Goal: Task Accomplishment & Management: Manage account settings

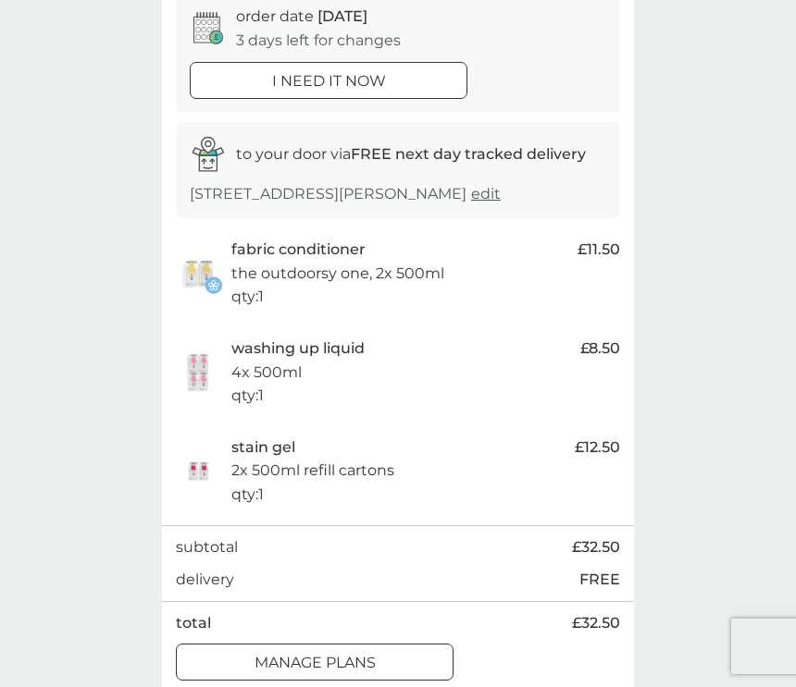
scroll to position [200, 0]
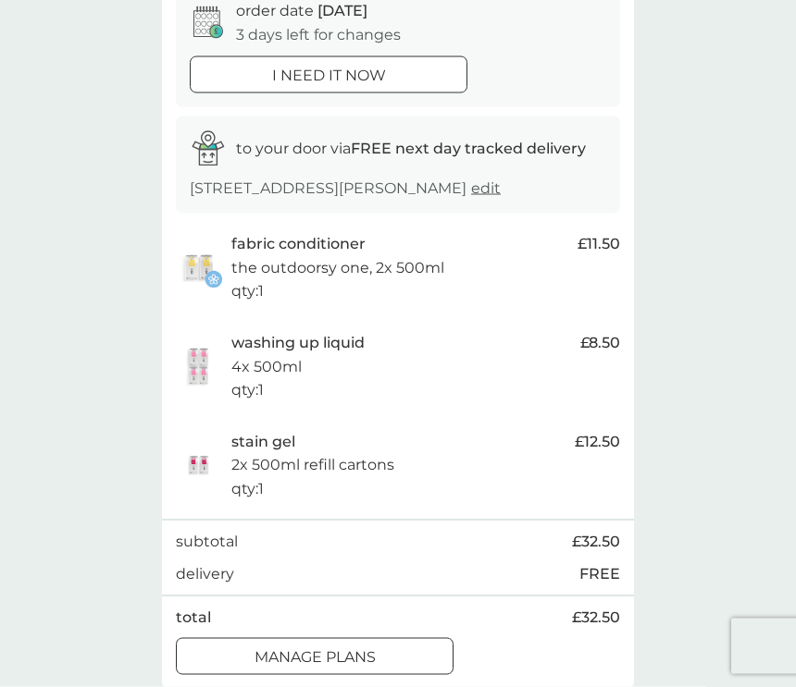
click at [306, 648] on div at bounding box center [314, 657] width 67 height 19
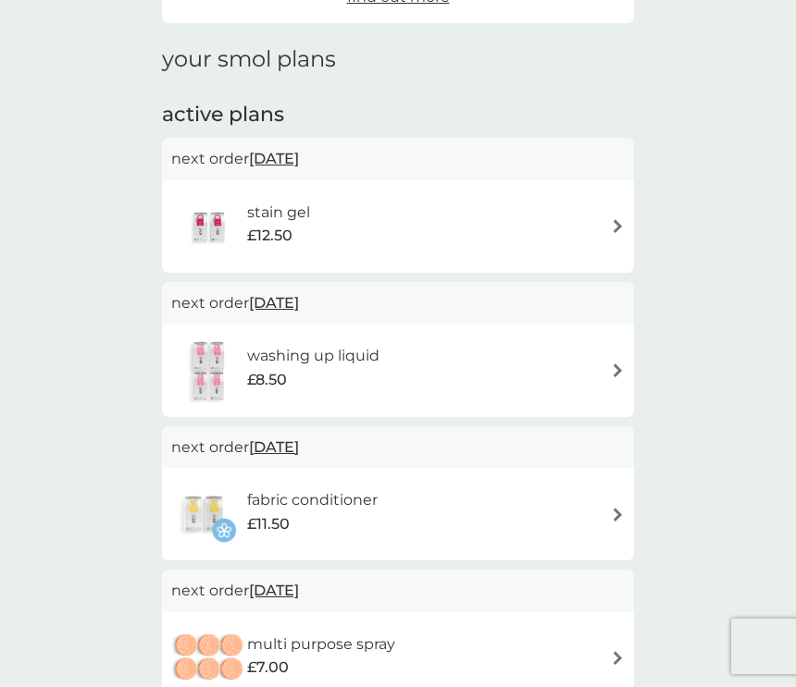
scroll to position [234, 0]
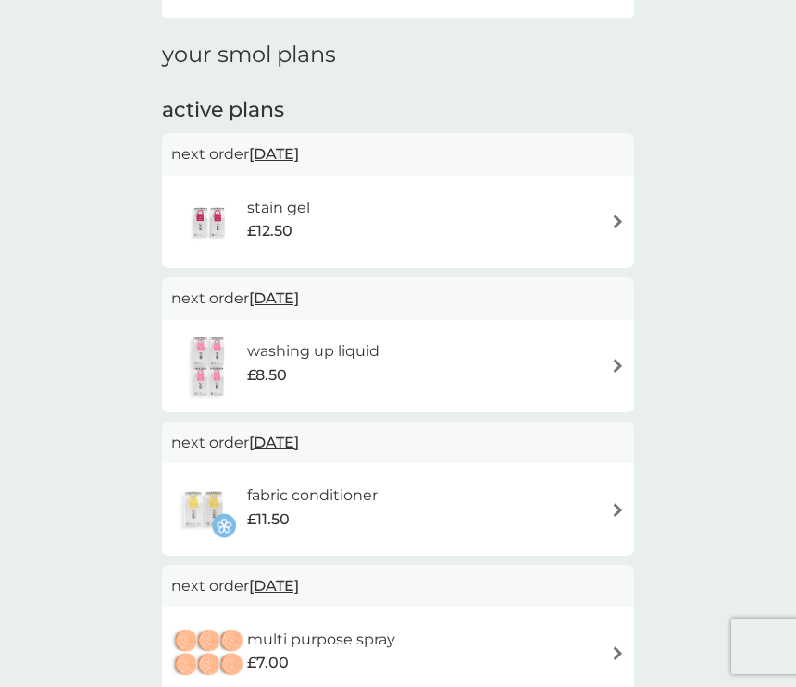
click at [297, 211] on h6 "stain gel" at bounding box center [278, 208] width 63 height 24
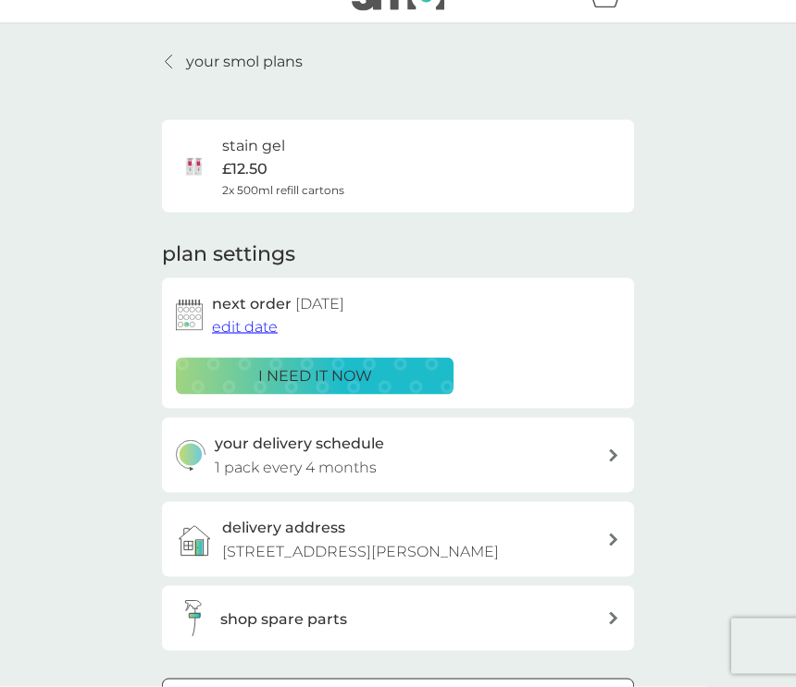
scroll to position [35, 0]
click at [247, 317] on span "edit date" at bounding box center [245, 326] width 66 height 18
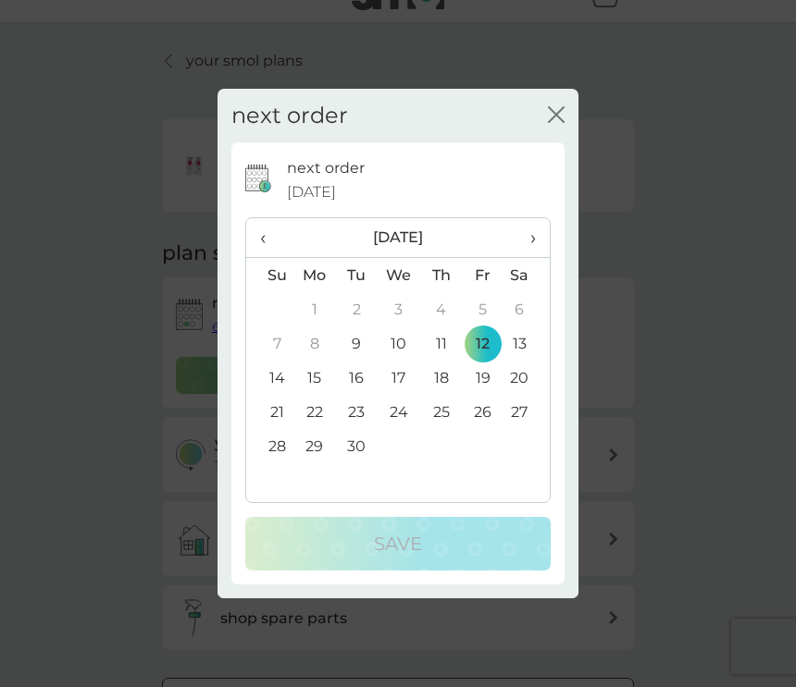
click at [537, 245] on th "›" at bounding box center [526, 238] width 46 height 40
click at [488, 458] on td "31" at bounding box center [483, 446] width 42 height 34
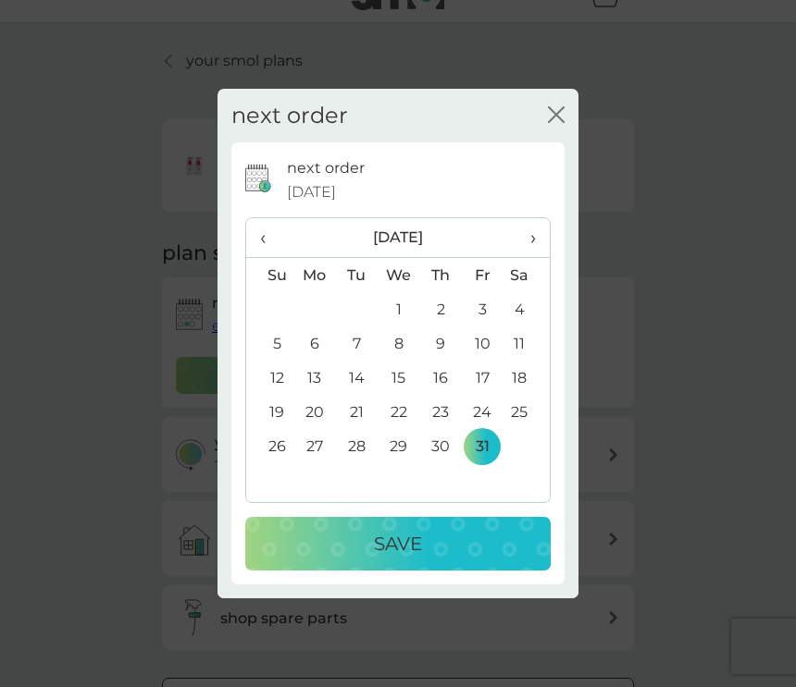
click at [405, 556] on p "Save" at bounding box center [398, 544] width 48 height 30
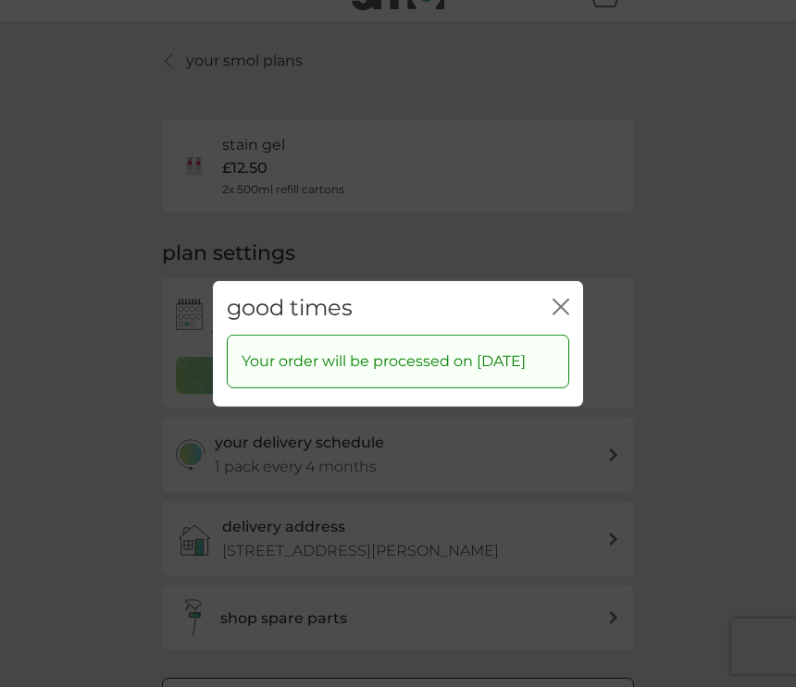
click at [560, 292] on div "good times close" at bounding box center [398, 307] width 370 height 55
click at [554, 314] on icon "close" at bounding box center [560, 306] width 17 height 17
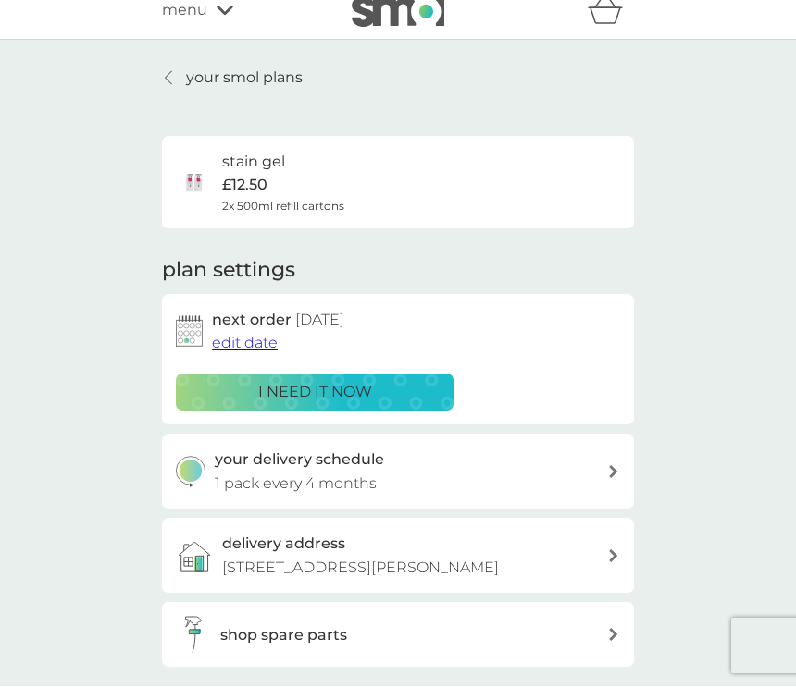
scroll to position [18, 0]
click at [236, 67] on p "your smol plans" at bounding box center [244, 79] width 117 height 24
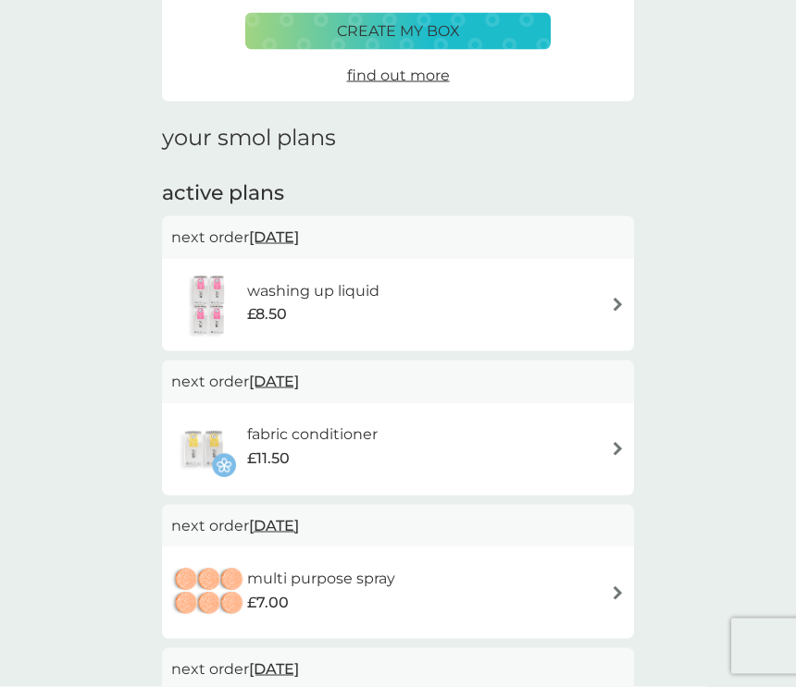
scroll to position [177, 0]
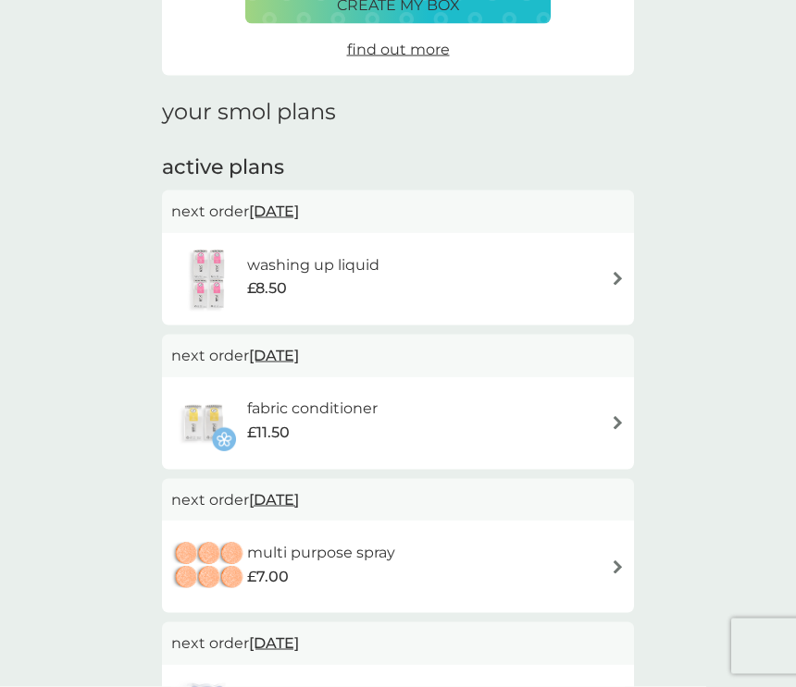
click at [471, 259] on div "washing up liquid £8.50" at bounding box center [397, 279] width 453 height 65
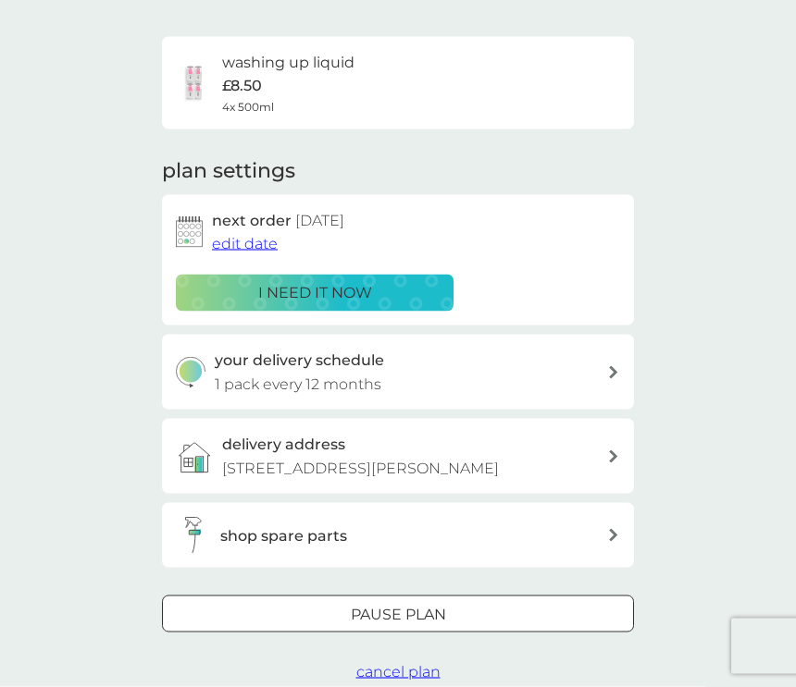
scroll to position [125, 0]
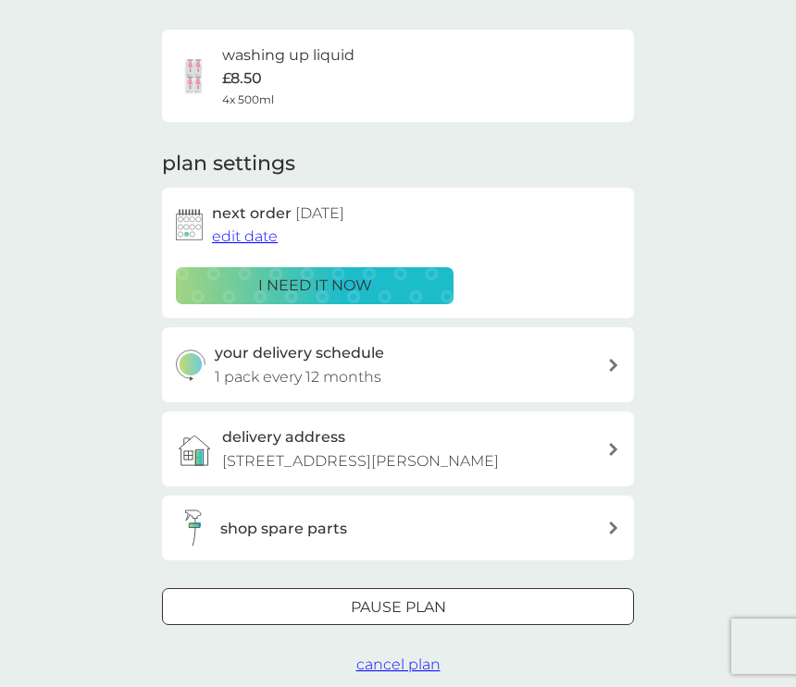
click at [241, 228] on span "edit date" at bounding box center [245, 237] width 66 height 18
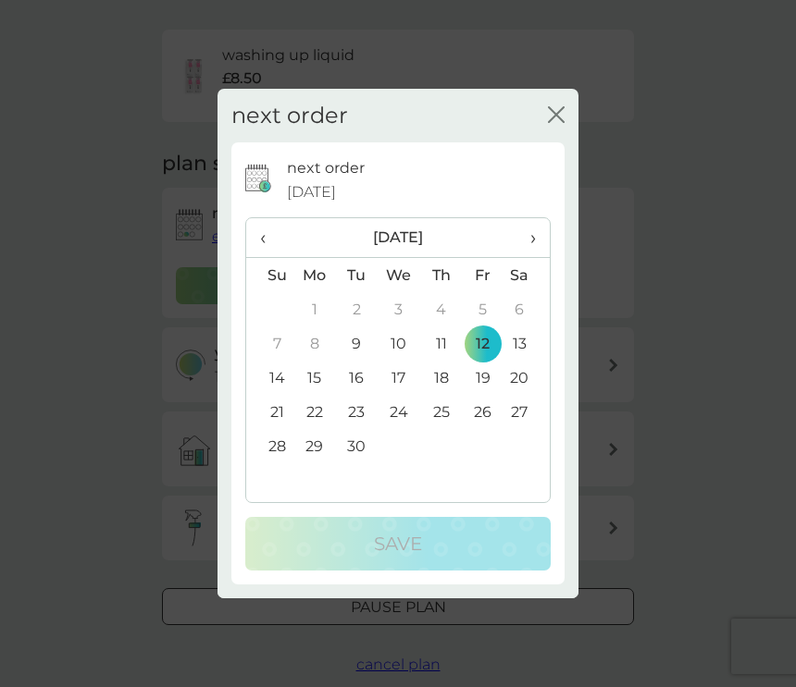
click at [526, 247] on span "›" at bounding box center [526, 237] width 19 height 39
click at [498, 457] on td "31" at bounding box center [483, 446] width 42 height 34
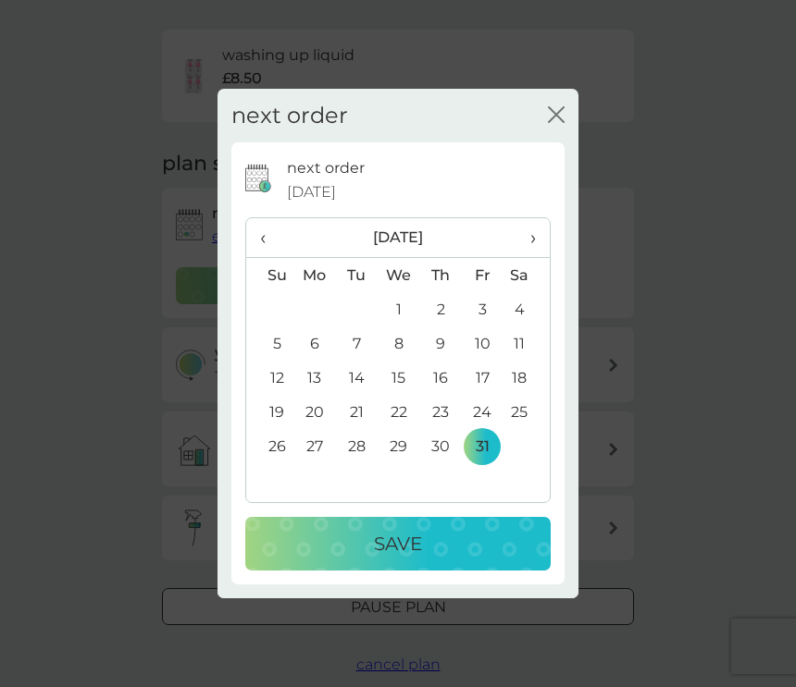
click at [397, 558] on p "Save" at bounding box center [398, 544] width 48 height 30
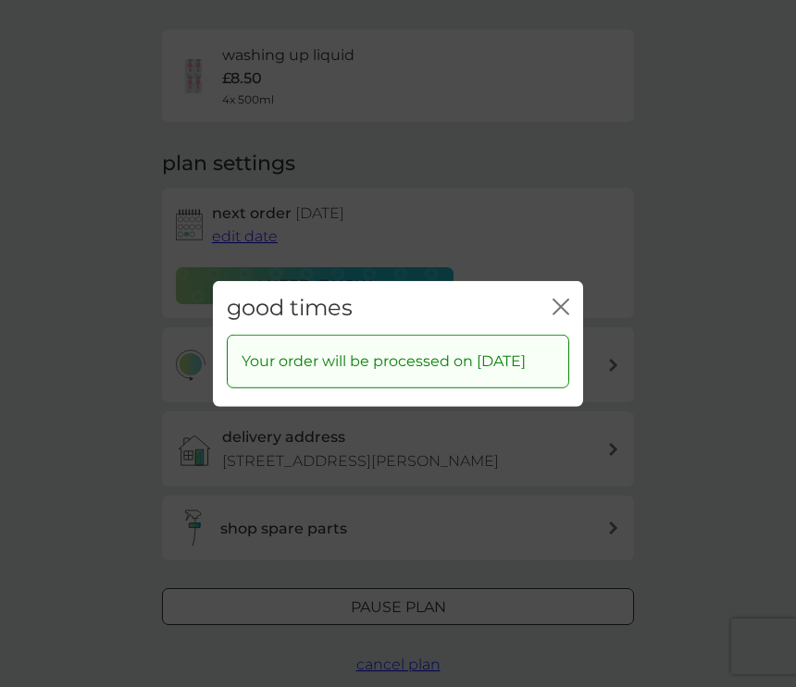
click at [562, 302] on icon "close" at bounding box center [560, 306] width 17 height 17
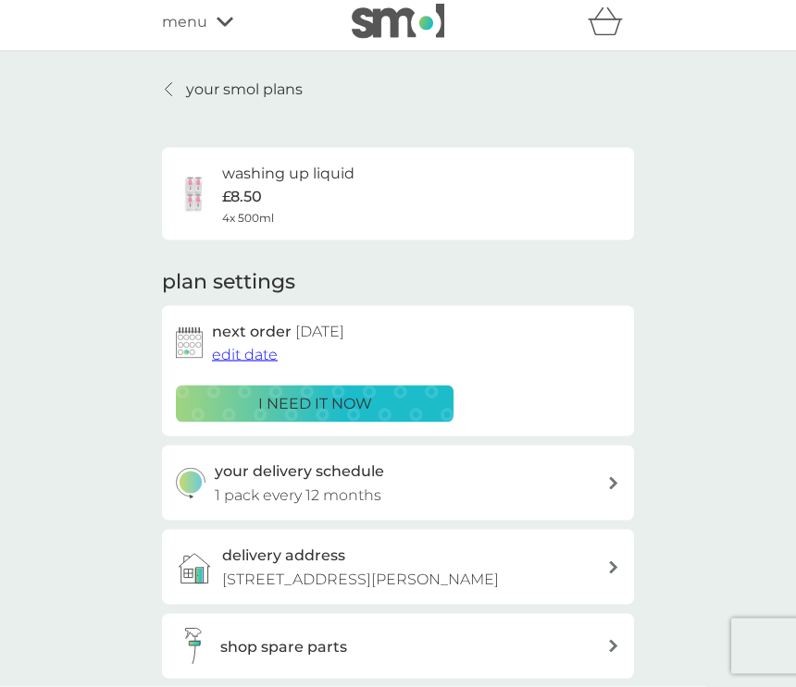
scroll to position [0, 0]
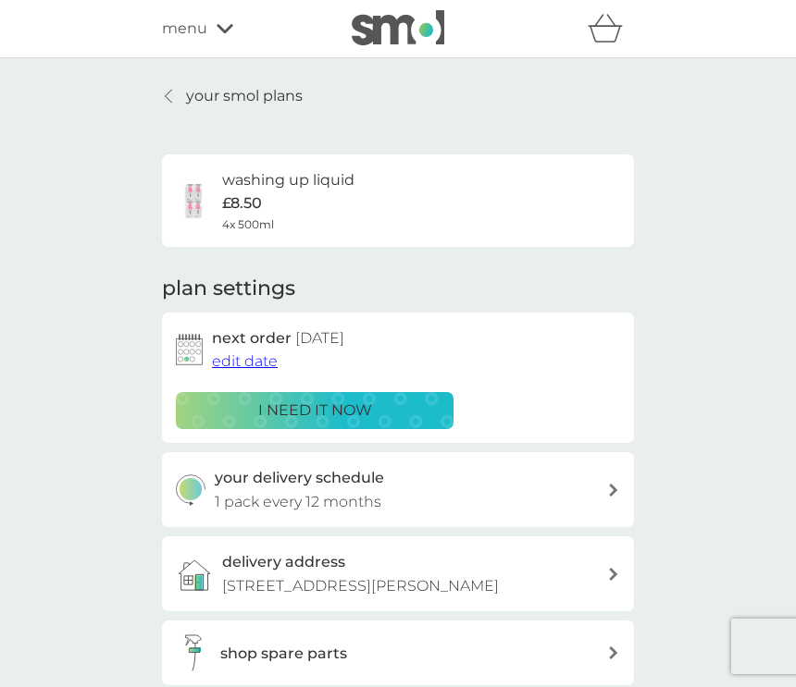
click at [216, 93] on p "your smol plans" at bounding box center [244, 96] width 117 height 24
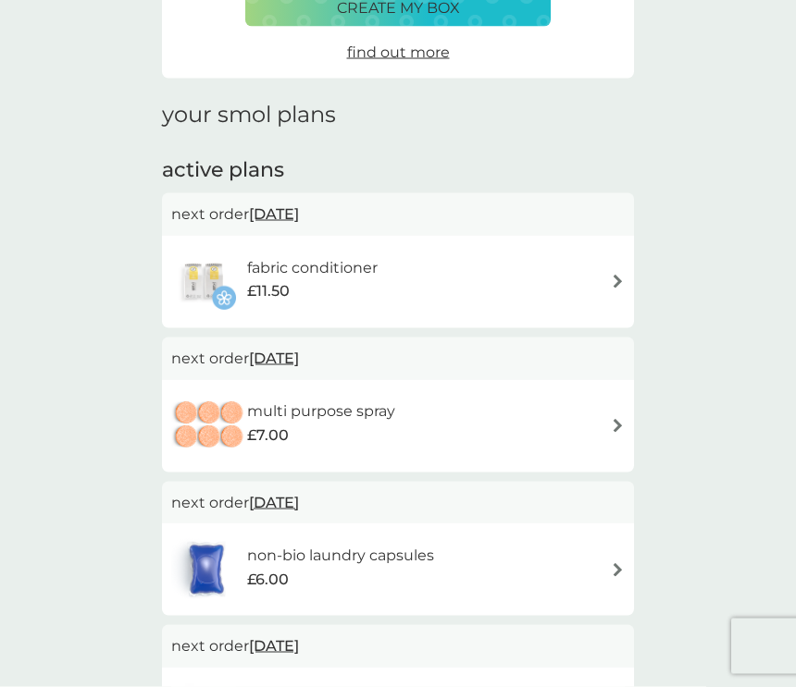
scroll to position [172, 0]
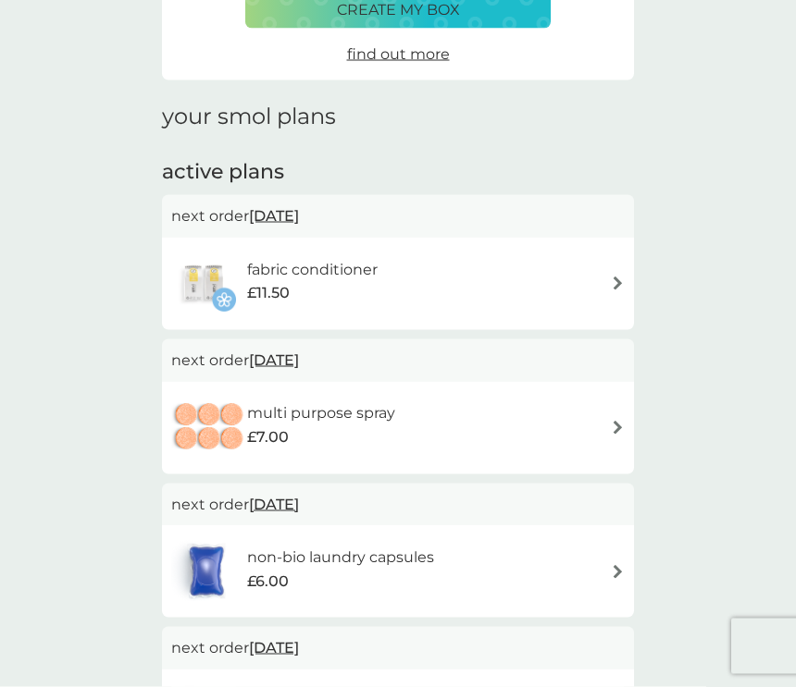
click at [462, 281] on div "fabric conditioner £11.50" at bounding box center [397, 284] width 453 height 65
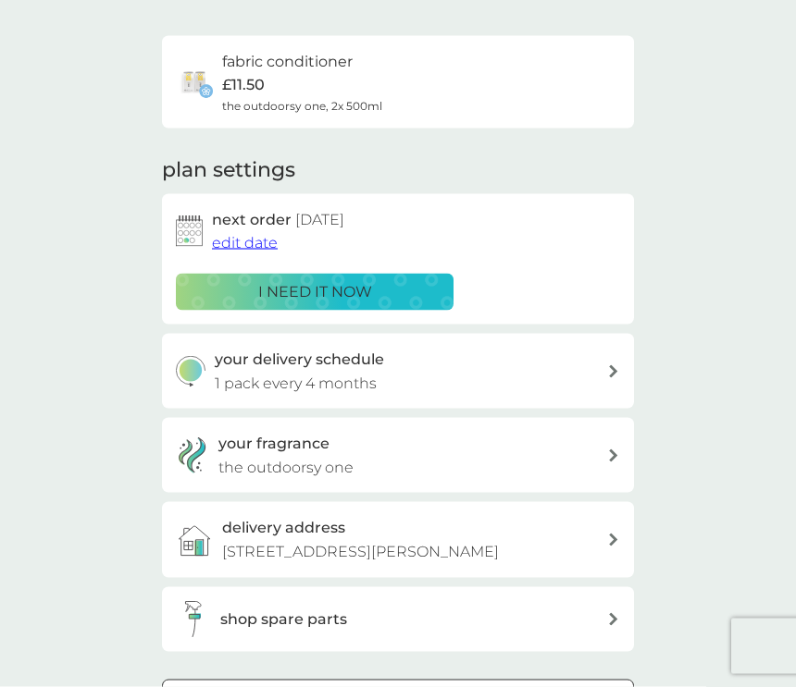
scroll to position [124, 0]
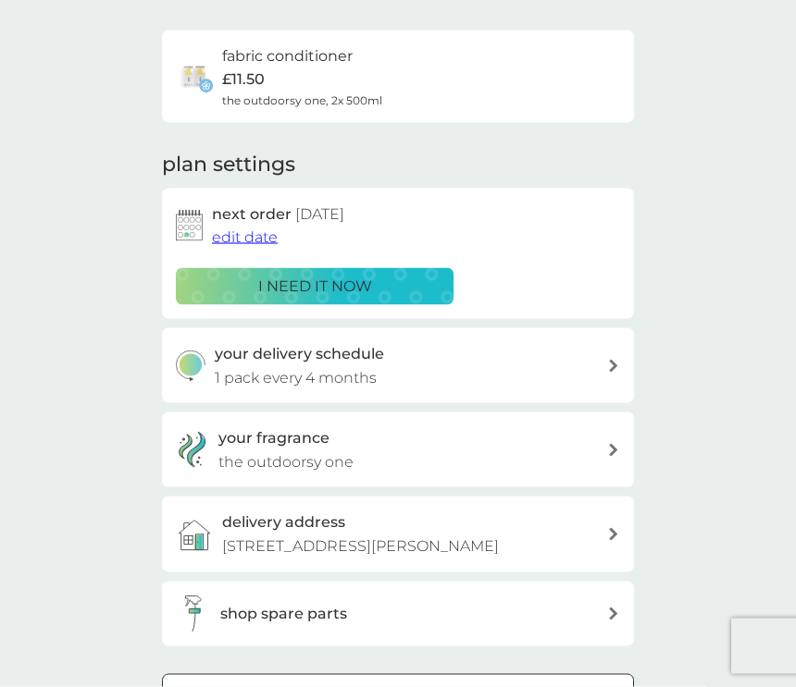
click at [251, 228] on span "edit date" at bounding box center [245, 237] width 66 height 18
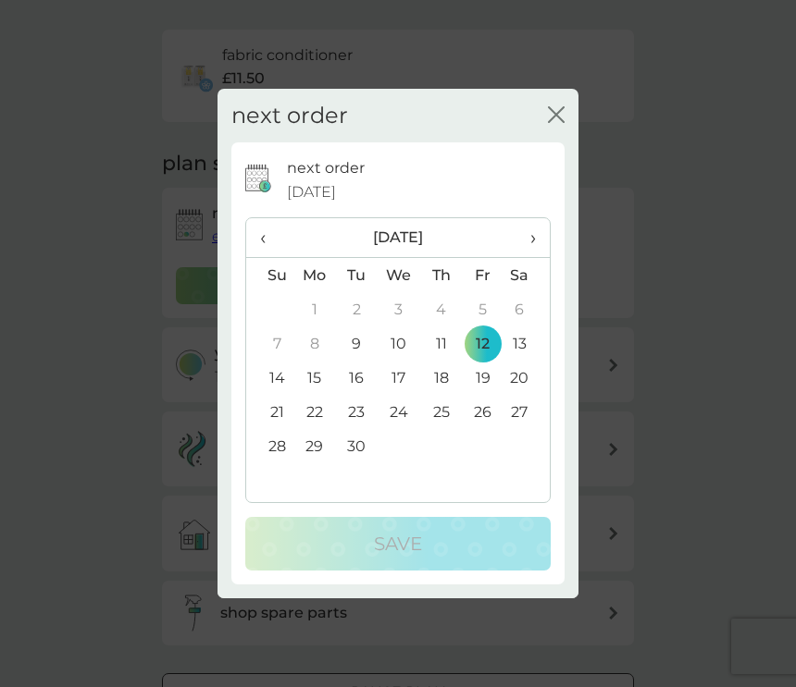
click at [543, 249] on th "›" at bounding box center [526, 238] width 46 height 40
click at [493, 460] on td "31" at bounding box center [483, 446] width 42 height 34
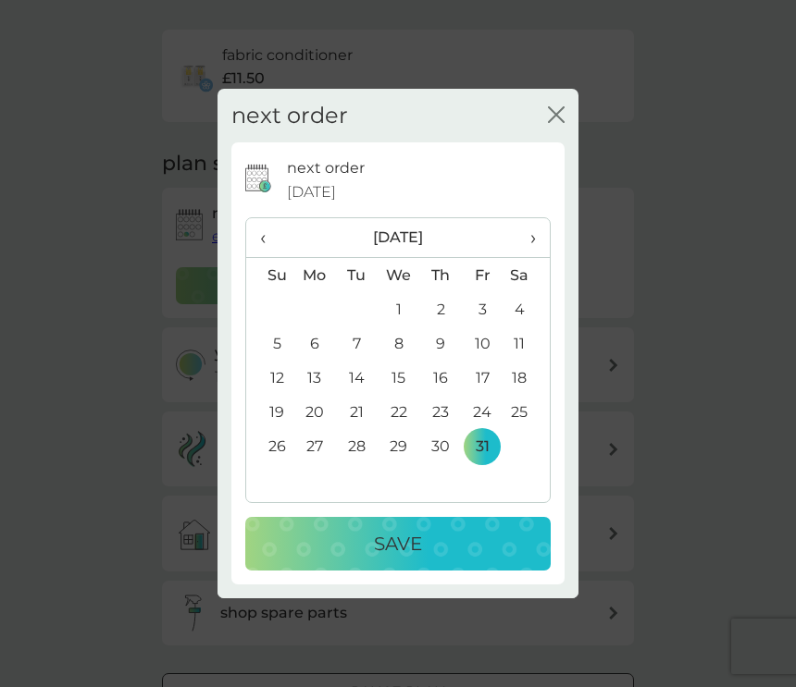
click at [405, 551] on p "Save" at bounding box center [398, 544] width 48 height 30
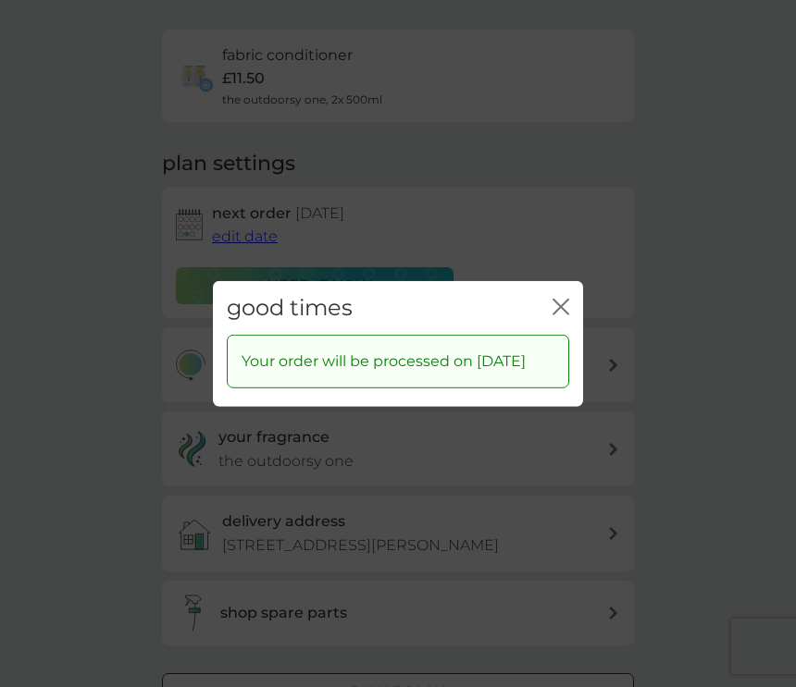
click at [555, 303] on icon "close" at bounding box center [560, 306] width 17 height 17
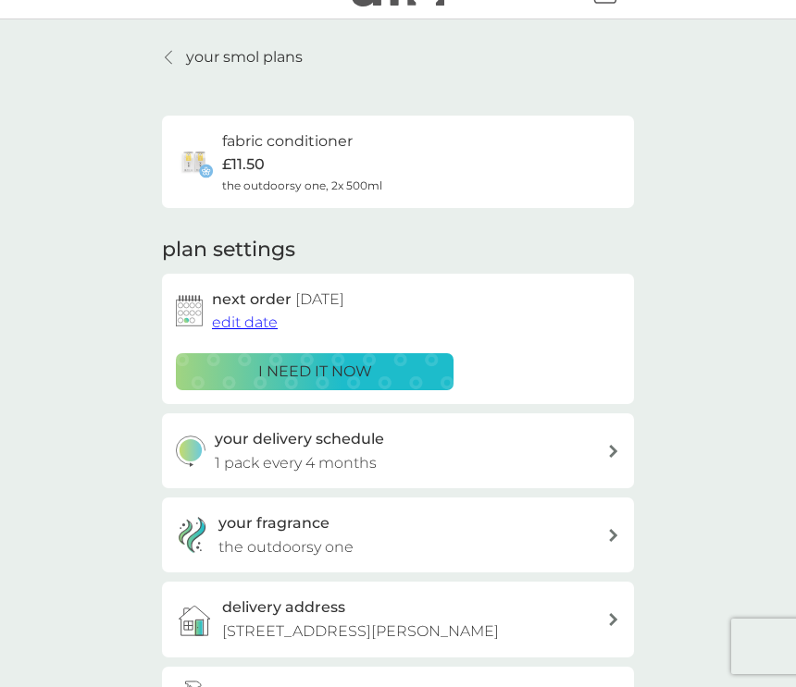
scroll to position [0, 0]
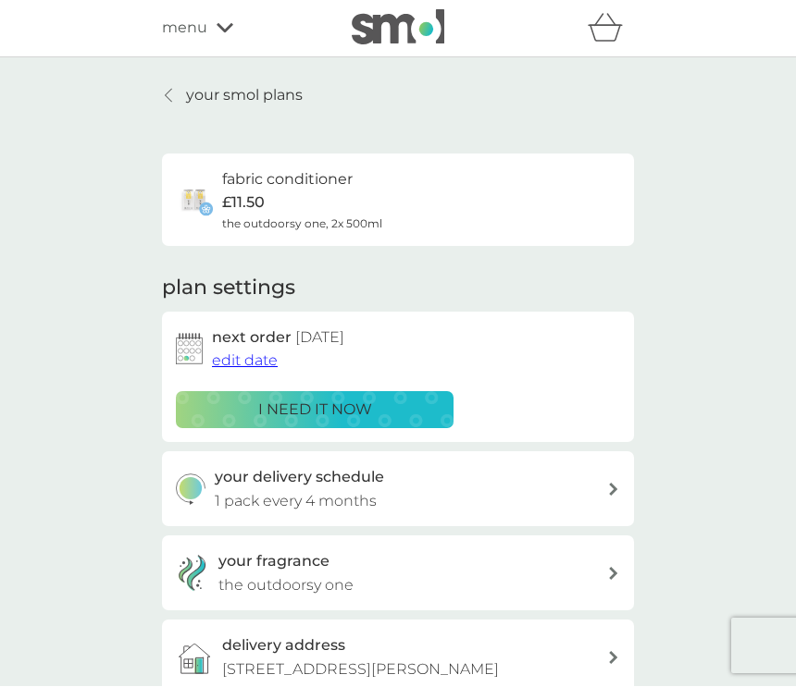
click at [227, 84] on p "your smol plans" at bounding box center [244, 96] width 117 height 24
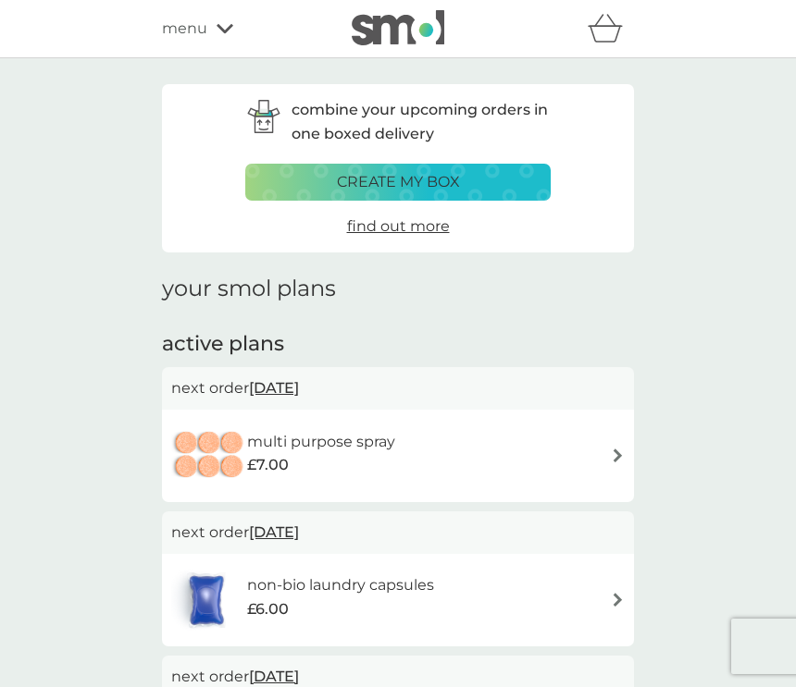
click at [476, 434] on div "multi purpose spray £7.00" at bounding box center [397, 456] width 453 height 65
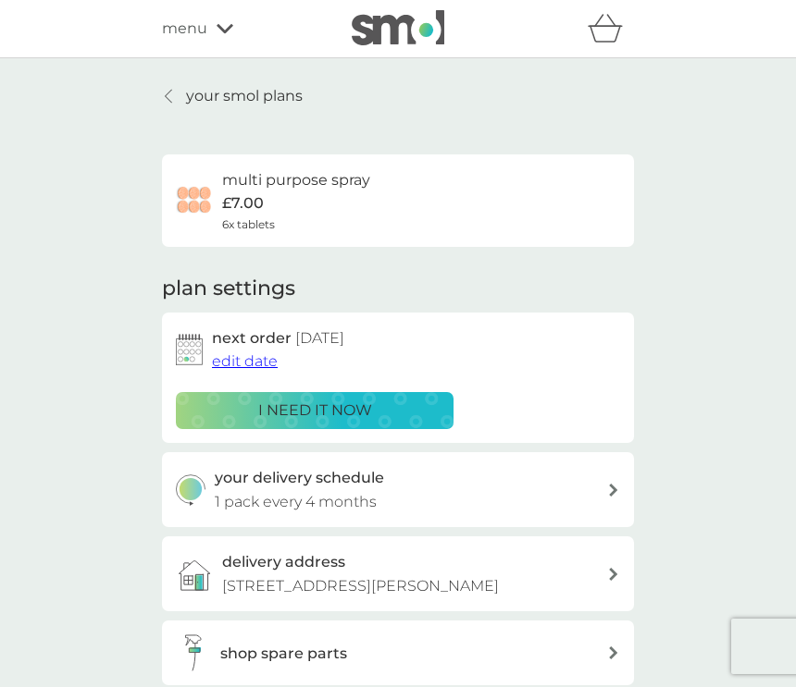
click at [237, 350] on button "edit date" at bounding box center [245, 362] width 66 height 24
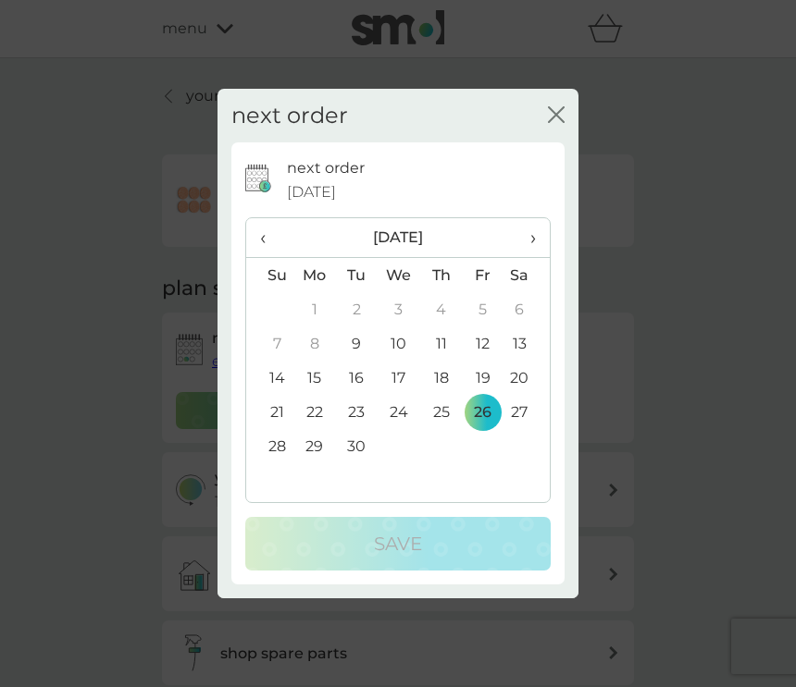
click at [532, 235] on span "›" at bounding box center [526, 237] width 19 height 39
click at [492, 442] on td "31" at bounding box center [483, 446] width 42 height 34
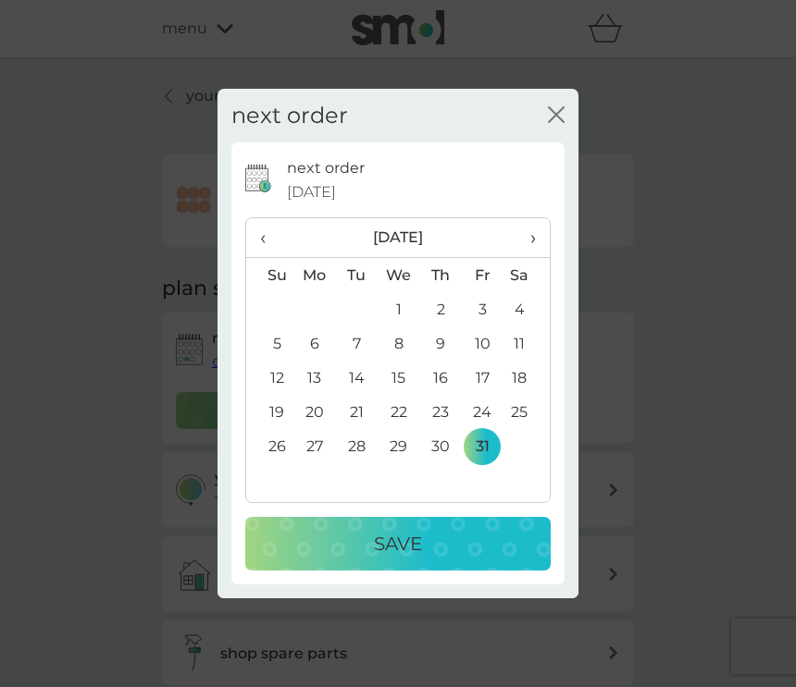
click at [398, 539] on p "Save" at bounding box center [398, 544] width 48 height 30
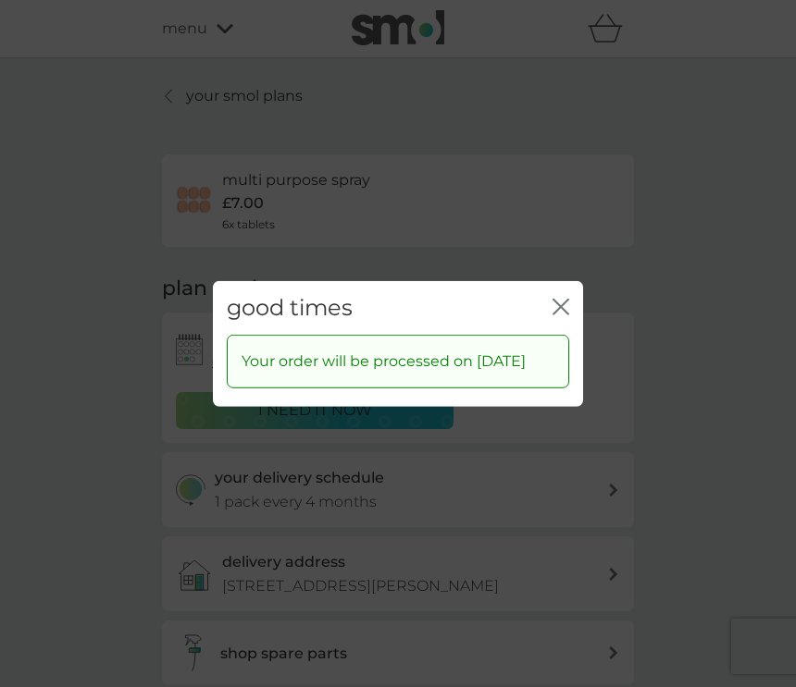
click at [560, 282] on div "good times close" at bounding box center [398, 307] width 370 height 55
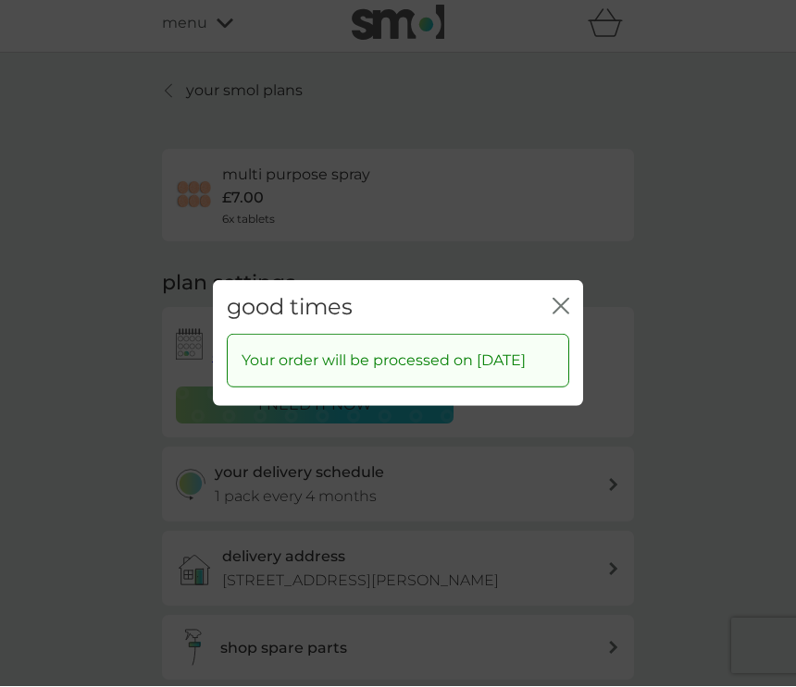
click at [562, 298] on icon "close" at bounding box center [560, 306] width 17 height 17
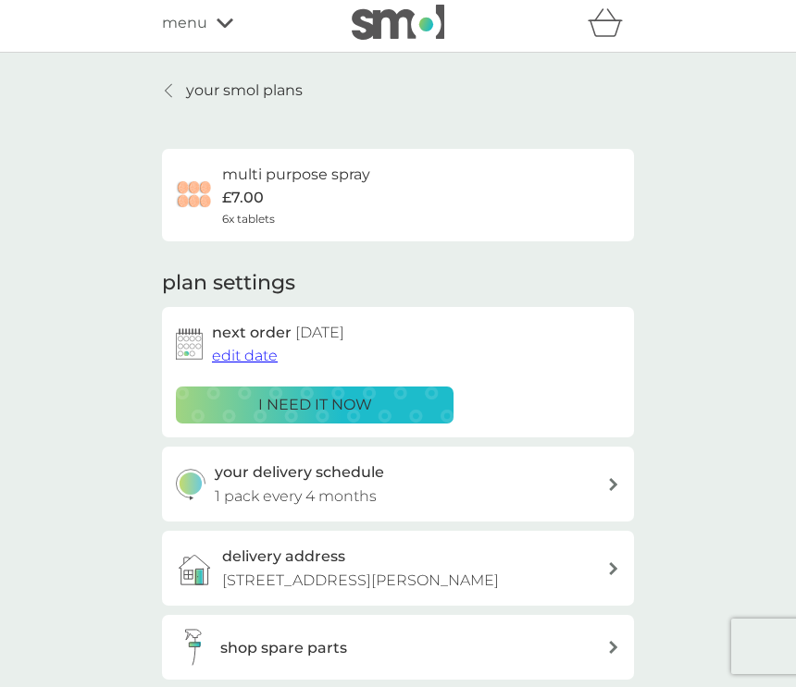
click at [254, 80] on p "your smol plans" at bounding box center [244, 91] width 117 height 24
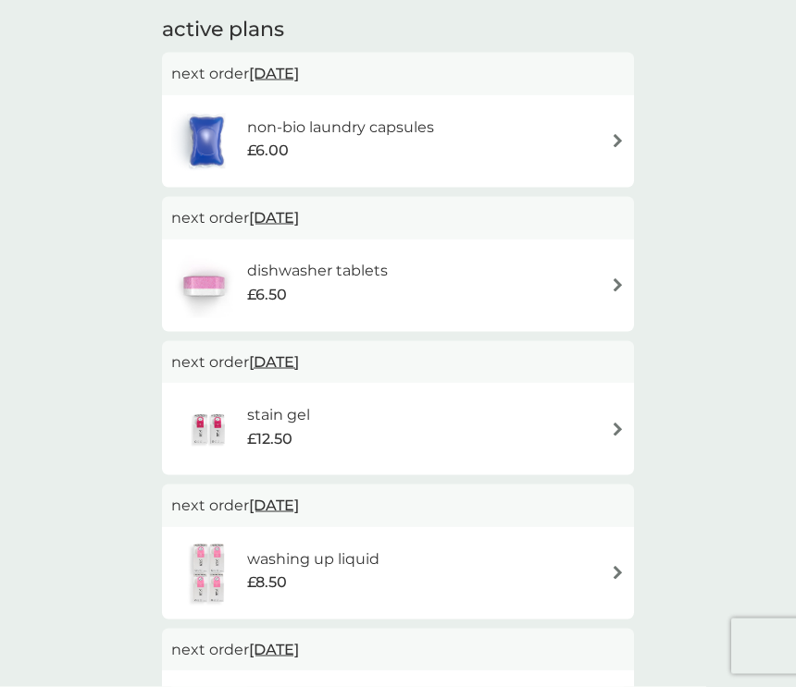
scroll to position [315, 0]
click at [317, 117] on h6 "non-bio laundry capsules" at bounding box center [340, 127] width 187 height 24
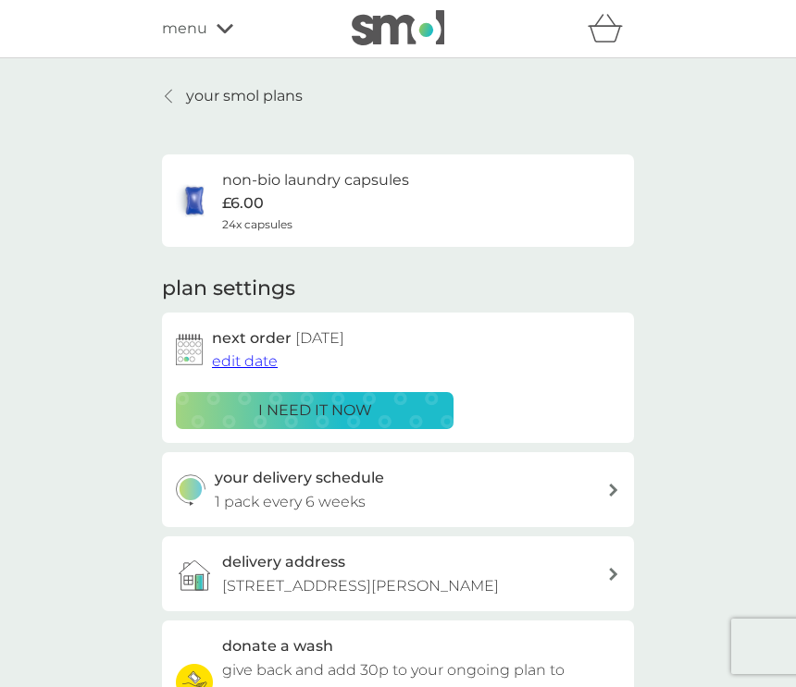
click at [244, 352] on span "edit date" at bounding box center [245, 361] width 66 height 18
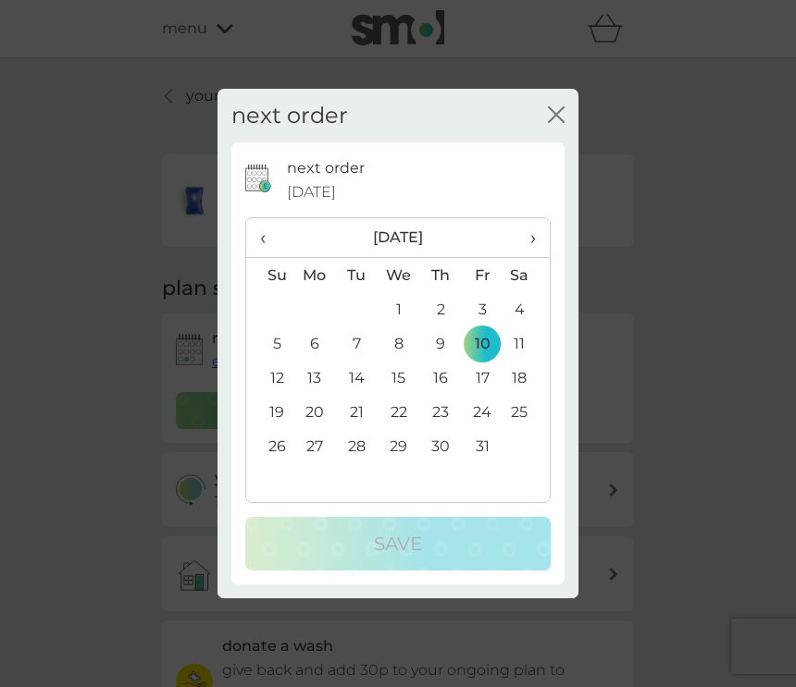
click at [494, 457] on td "31" at bounding box center [483, 446] width 42 height 34
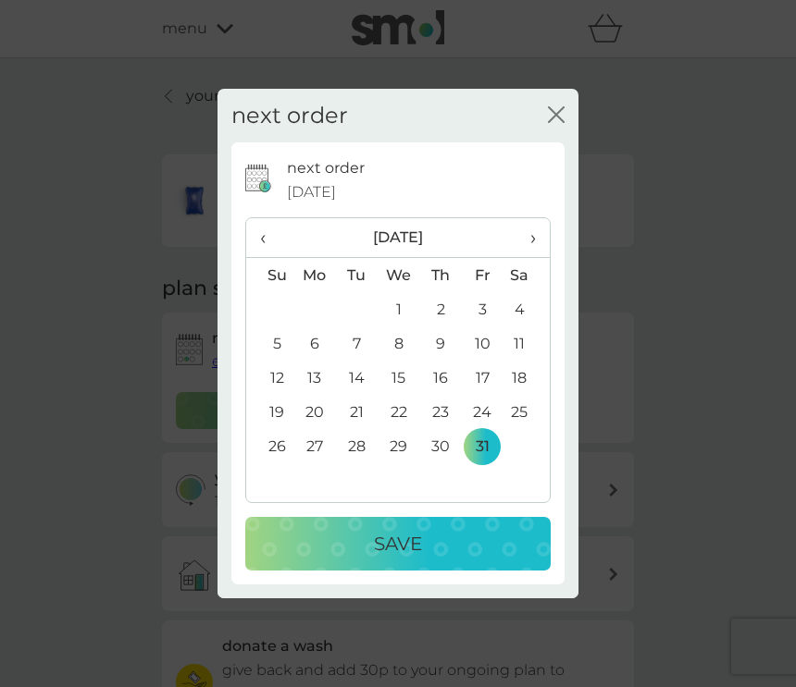
click at [406, 556] on p "Save" at bounding box center [398, 544] width 48 height 30
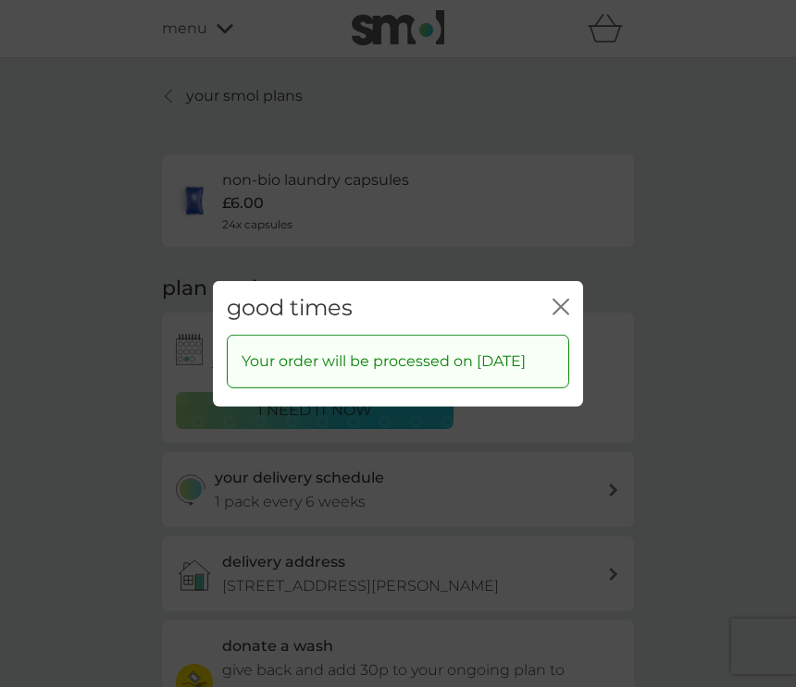
click at [559, 299] on div "close" at bounding box center [560, 307] width 17 height 27
click at [556, 308] on icon "close" at bounding box center [560, 306] width 17 height 17
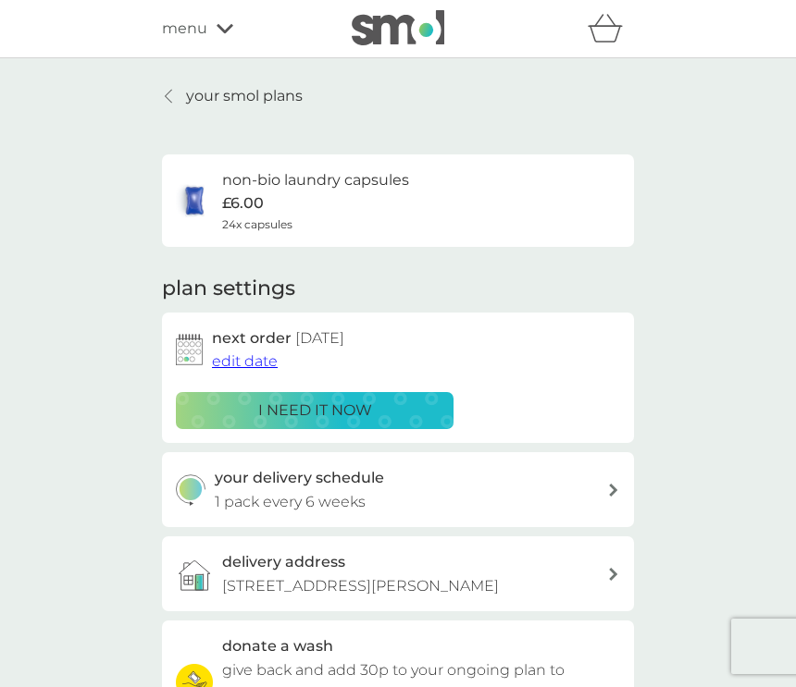
click at [226, 86] on p "your smol plans" at bounding box center [244, 96] width 117 height 24
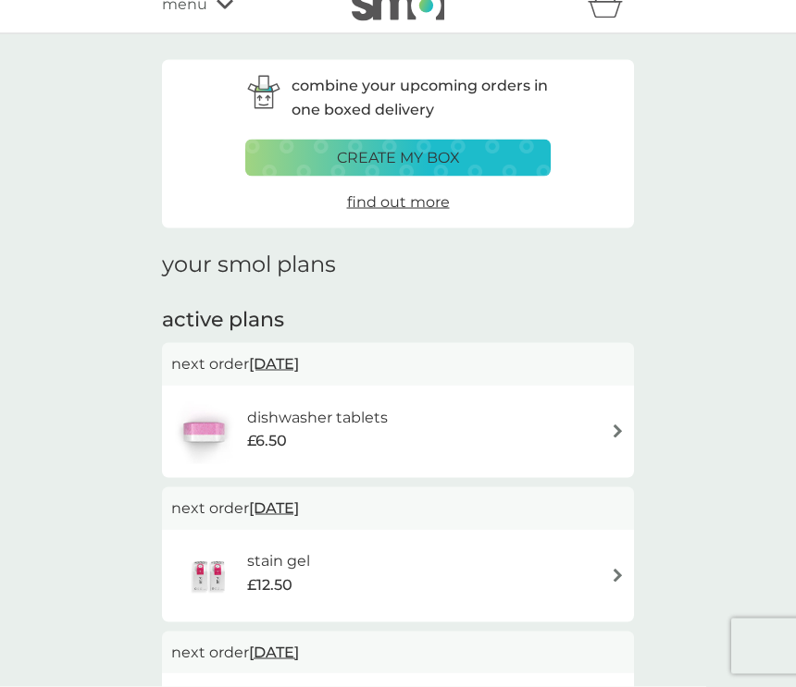
scroll to position [25, 0]
click at [411, 405] on div "dishwasher tablets £6.50" at bounding box center [397, 431] width 453 height 65
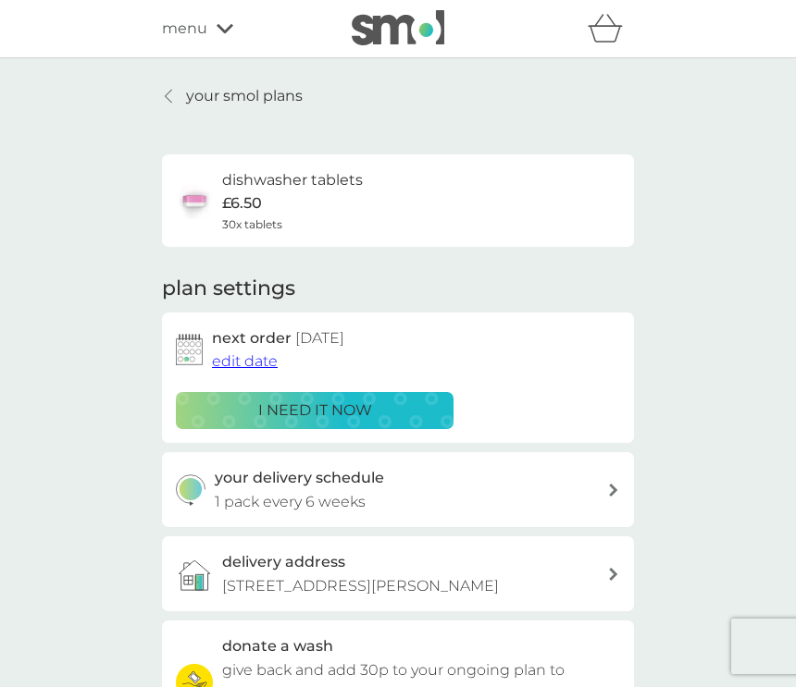
click at [242, 352] on span "edit date" at bounding box center [245, 361] width 66 height 18
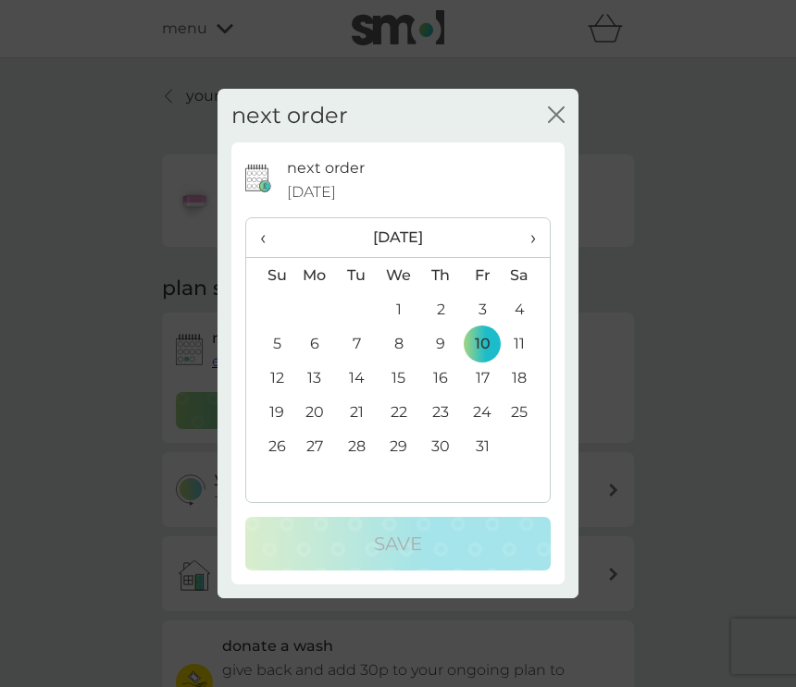
click at [487, 463] on td "31" at bounding box center [483, 446] width 42 height 34
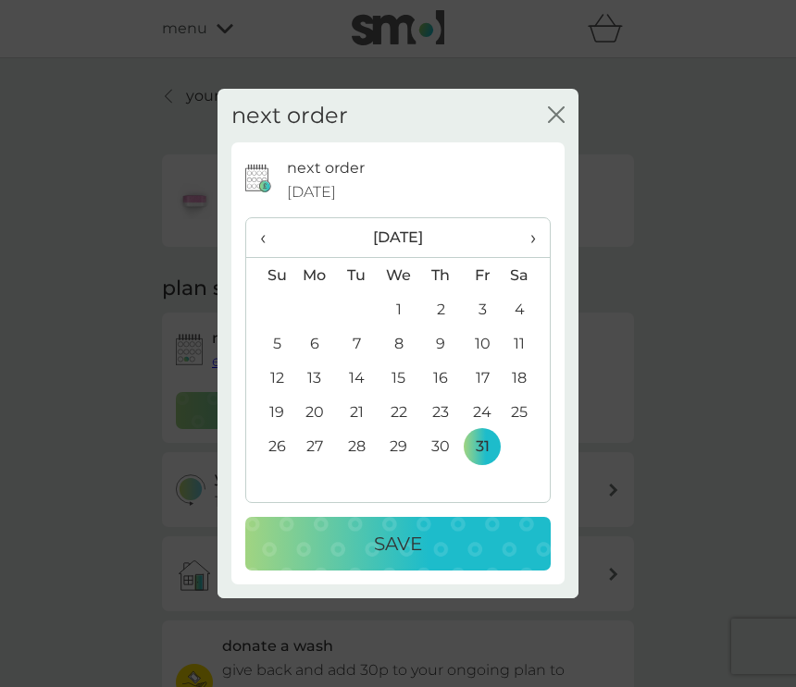
click at [381, 571] on button "Save" at bounding box center [397, 544] width 305 height 54
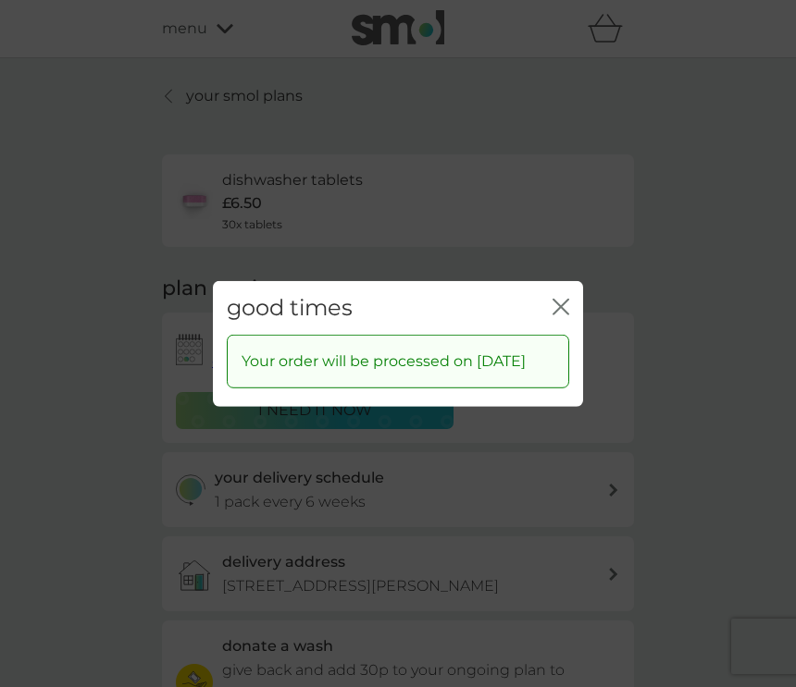
click at [556, 317] on button "close" at bounding box center [560, 307] width 17 height 19
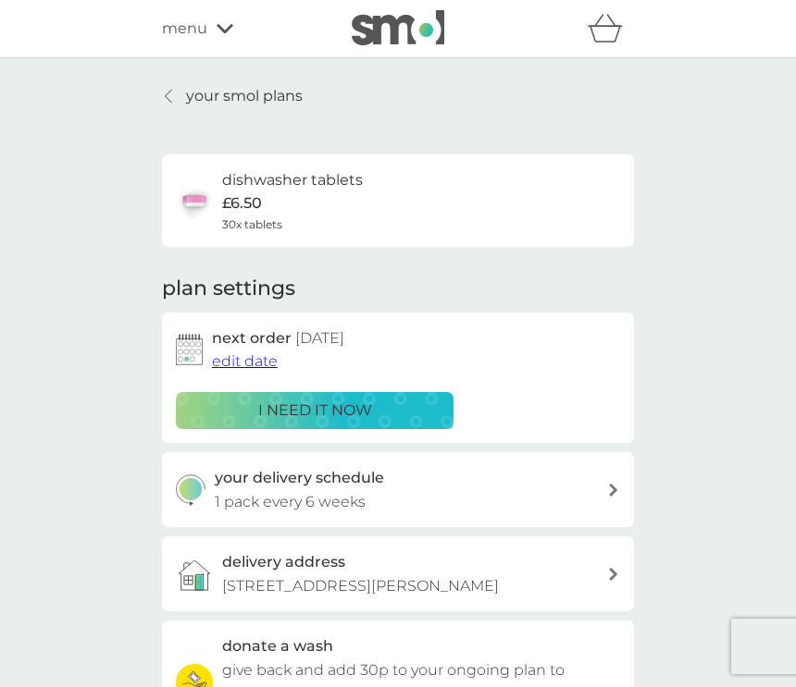
click at [241, 91] on p "your smol plans" at bounding box center [244, 96] width 117 height 24
